Goal: Task Accomplishment & Management: Use online tool/utility

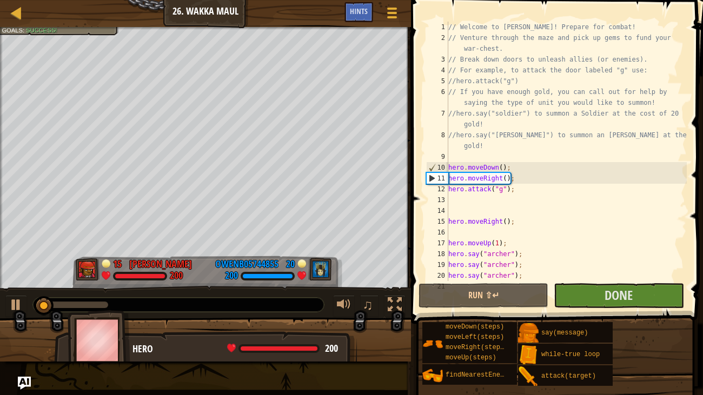
click at [626, 226] on div "// Welcome to [PERSON_NAME]! Prepare for combat! // Venture through the maze an…" at bounding box center [566, 162] width 241 height 281
type textarea "hero.moveRight();"
click at [628, 291] on span "Done" at bounding box center [618, 294] width 28 height 17
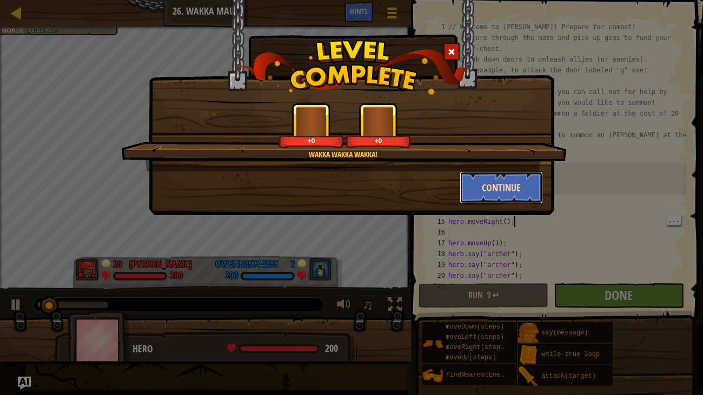
click at [497, 184] on button "Continue" at bounding box center [501, 187] width 84 height 32
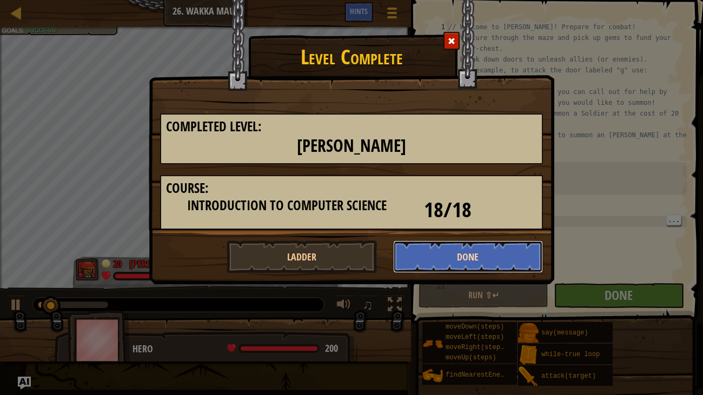
click at [473, 252] on button "Done" at bounding box center [468, 257] width 150 height 32
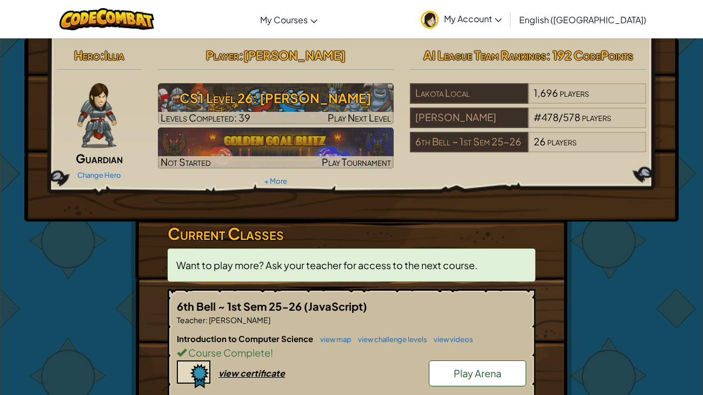
click at [480, 325] on div "6th Bell ~ 1st Sem 25-26 (JavaScript) Teacher : [PERSON_NAME] Introduction to C…" at bounding box center [352, 355] width 368 height 132
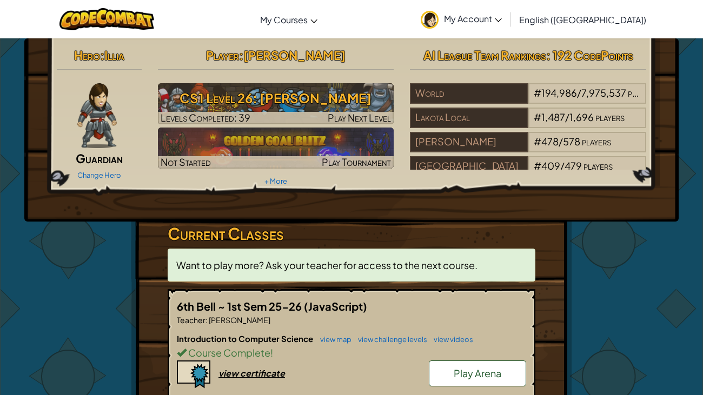
click at [468, 375] on span "Play Arena" at bounding box center [477, 373] width 48 height 12
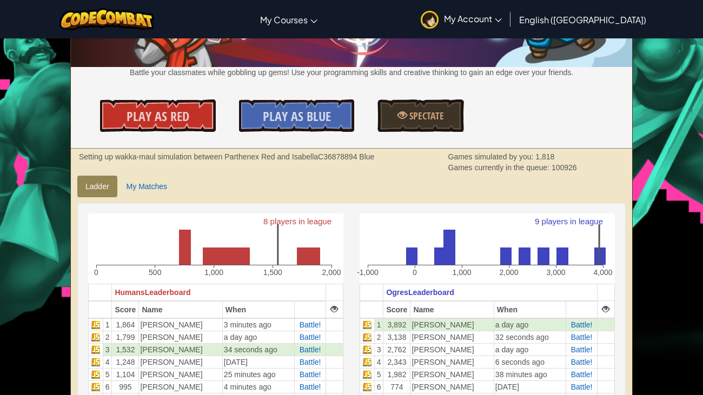
scroll to position [130, 0]
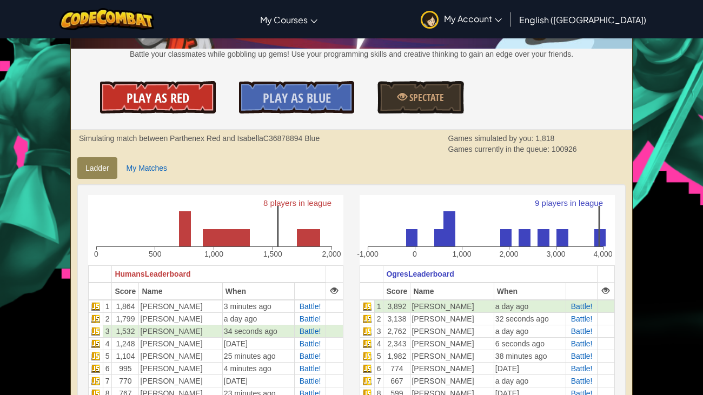
click at [199, 99] on link "Play As Red" at bounding box center [158, 97] width 116 height 32
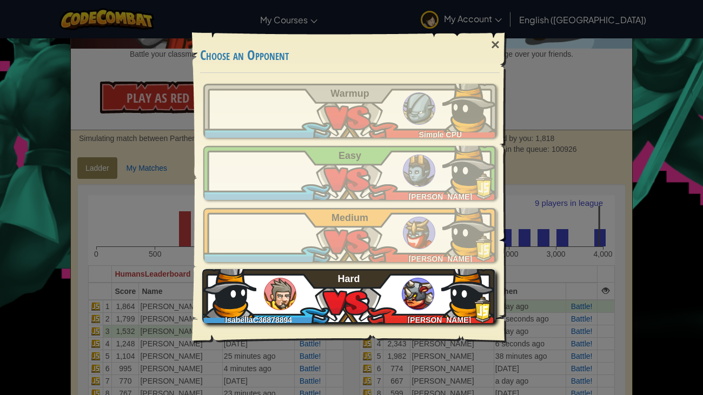
click at [429, 309] on div "IsabellaC36878894 [PERSON_NAME] Hard" at bounding box center [348, 296] width 293 height 54
